Goal: Task Accomplishment & Management: Use online tool/utility

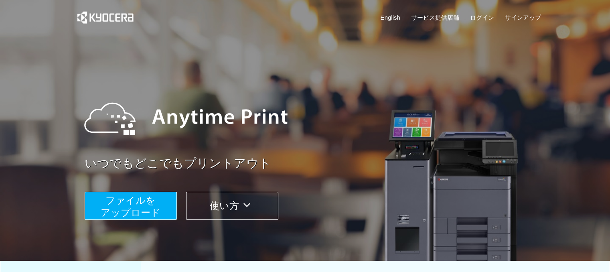
click at [156, 199] on button "ファイルを ​​アップロード" at bounding box center [131, 206] width 92 height 28
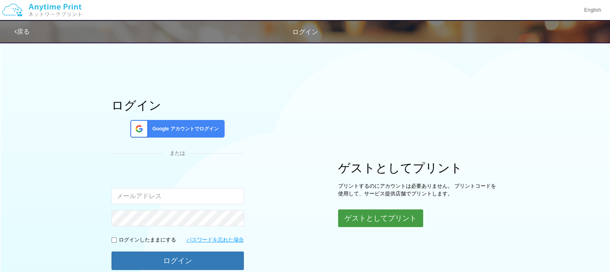
click at [348, 222] on button "ゲストとしてプリント" at bounding box center [380, 218] width 85 height 18
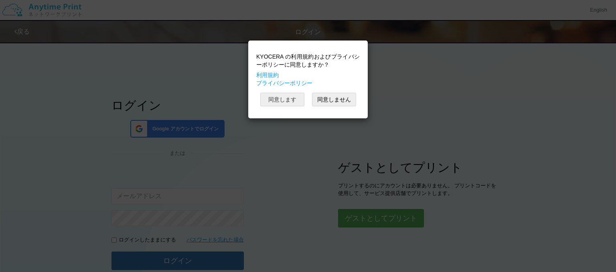
click at [289, 100] on button "同意します" at bounding box center [282, 100] width 44 height 14
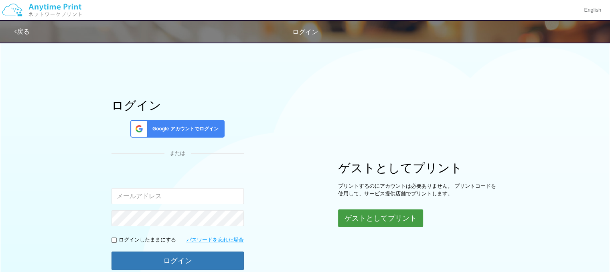
click at [394, 213] on button "ゲストとしてプリント" at bounding box center [380, 218] width 85 height 18
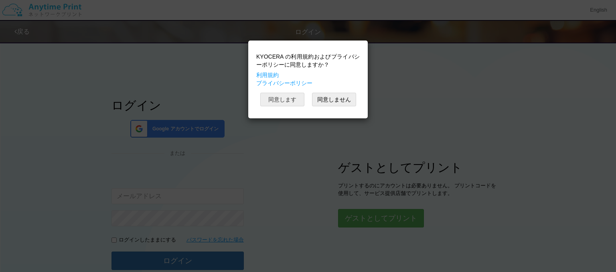
click at [283, 96] on button "同意します" at bounding box center [282, 100] width 44 height 14
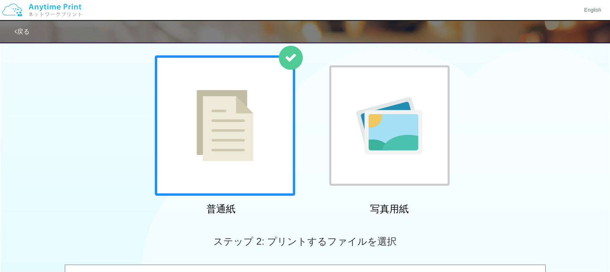
drag, startPoint x: 243, startPoint y: 141, endPoint x: 252, endPoint y: 146, distance: 9.5
click at [244, 141] on img at bounding box center [224, 125] width 57 height 71
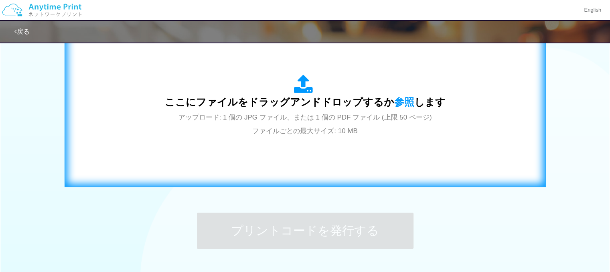
scroll to position [281, 0]
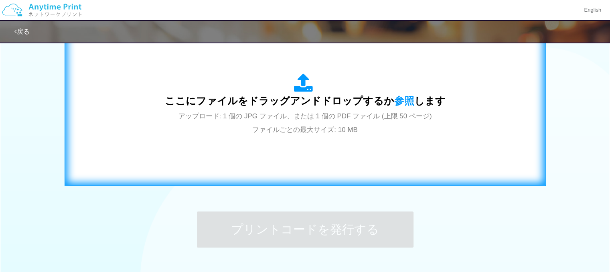
click at [290, 149] on div "ここにファイルをドラッグアンドドロップするか 参照 します アップロード: 1 個の JPG ファイル、または 1 個の PDF ファイル (上限 50 ペー…" at bounding box center [305, 104] width 464 height 145
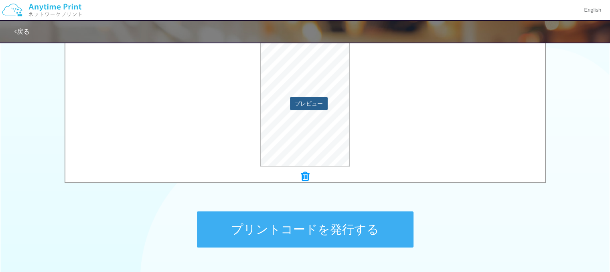
click at [315, 99] on button "プレビュー" at bounding box center [309, 103] width 38 height 13
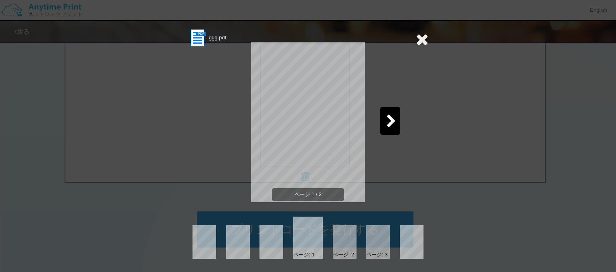
click at [390, 118] on icon at bounding box center [391, 122] width 10 height 14
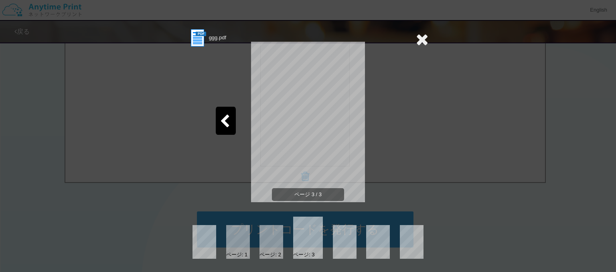
click at [424, 37] on icon at bounding box center [422, 39] width 12 height 16
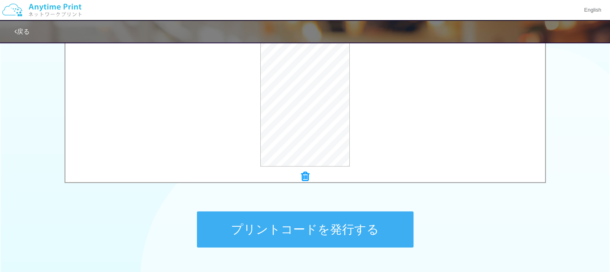
click at [376, 226] on button "プリントコードを発行する" at bounding box center [305, 229] width 216 height 36
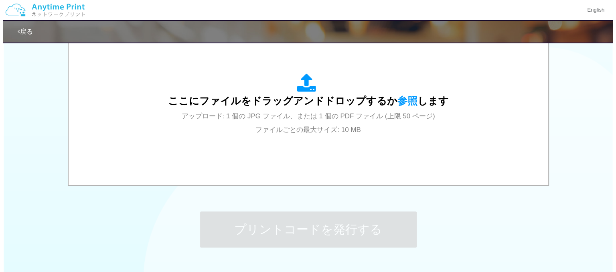
scroll to position [0, 0]
